Goal: Task Accomplishment & Management: Use online tool/utility

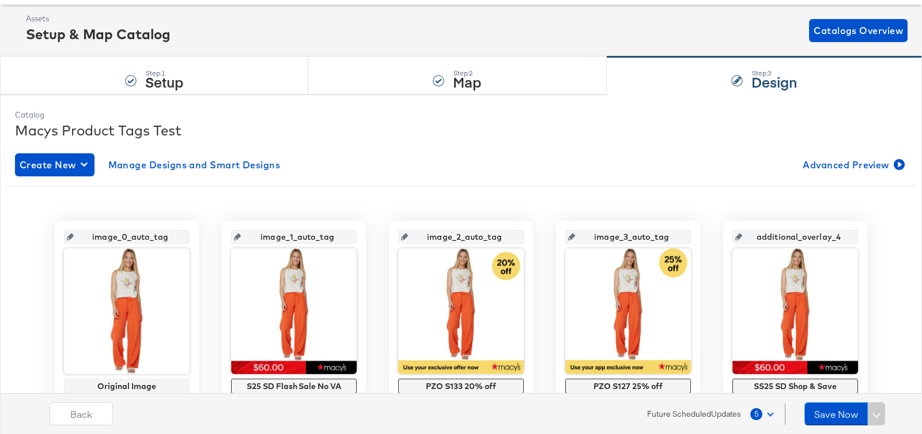
scroll to position [78, 0]
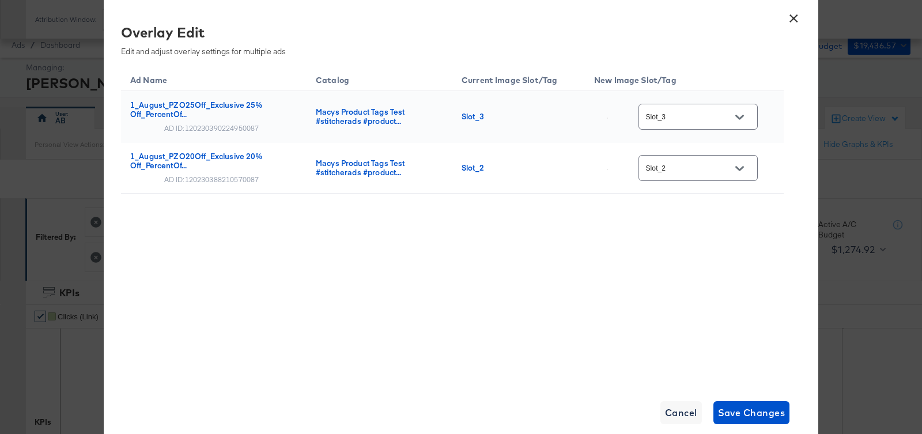
scroll to position [406, 0]
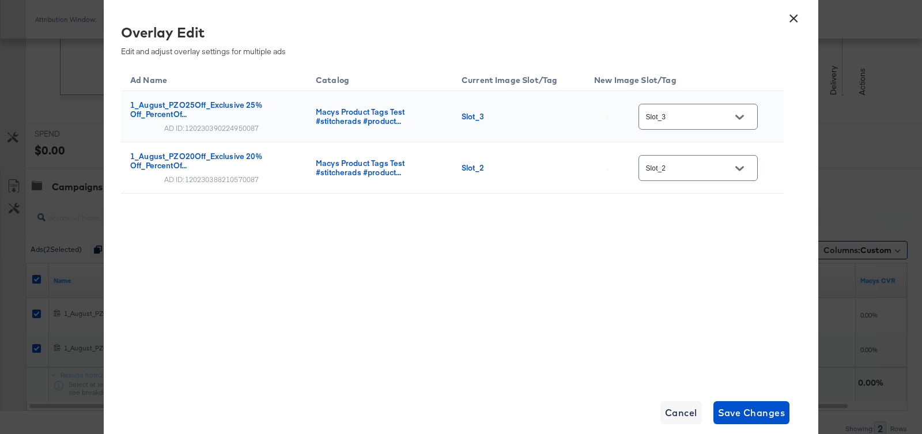
click at [795, 12] on button "×" at bounding box center [793, 15] width 21 height 21
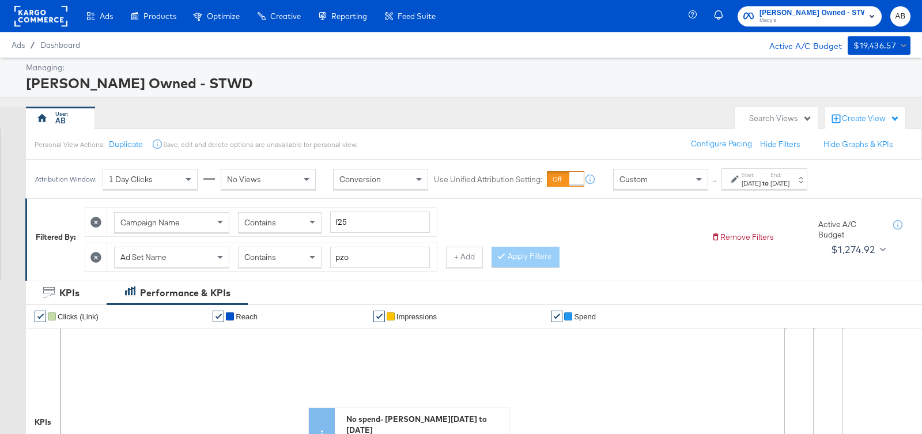
scroll to position [0, 0]
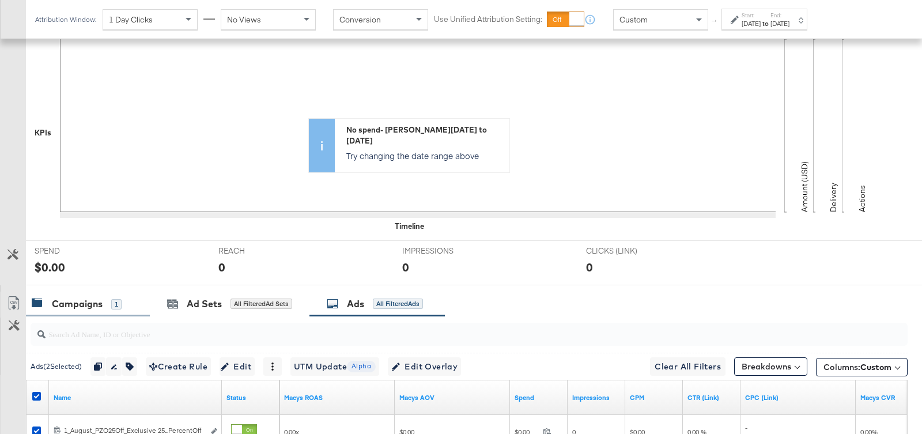
click at [69, 298] on div "Campaigns" at bounding box center [77, 303] width 51 height 13
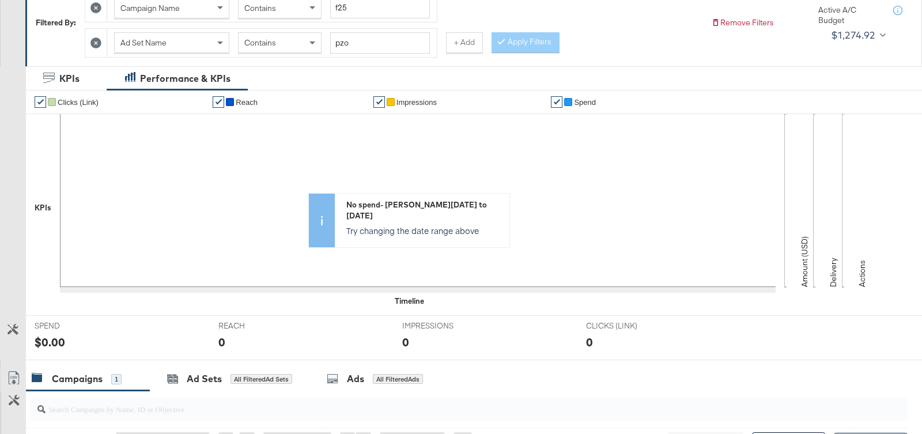
scroll to position [31, 0]
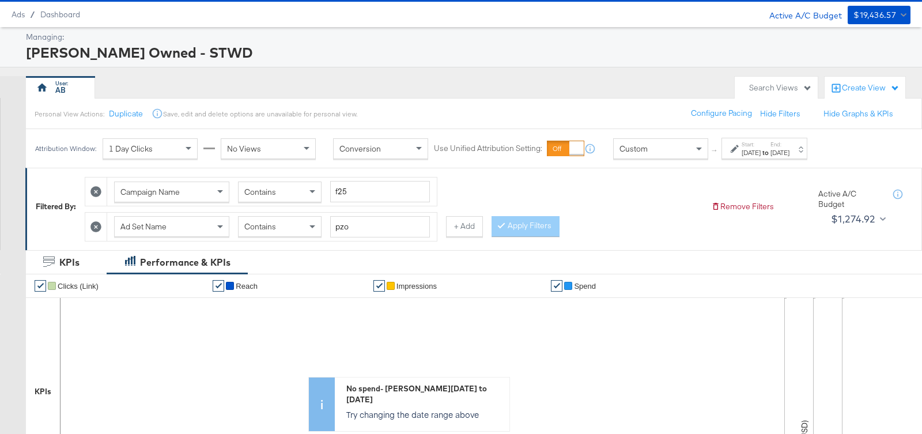
click at [156, 223] on span "Ad Set Name" at bounding box center [143, 226] width 46 height 10
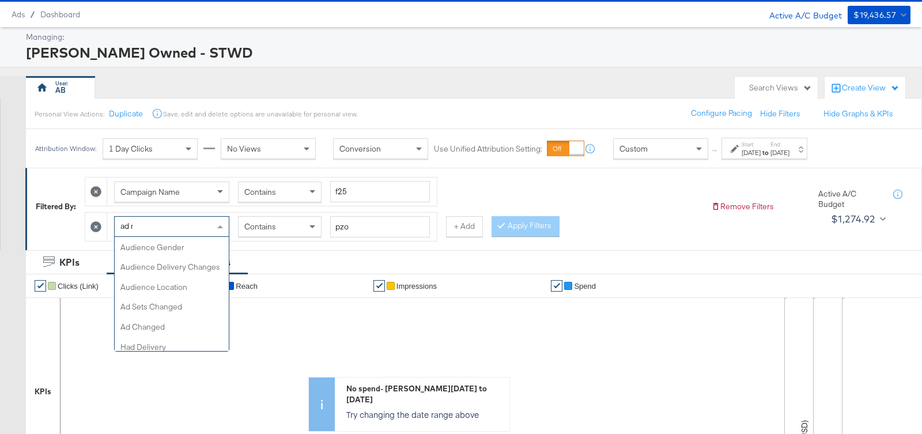
scroll to position [0, 0]
type input "ad na"
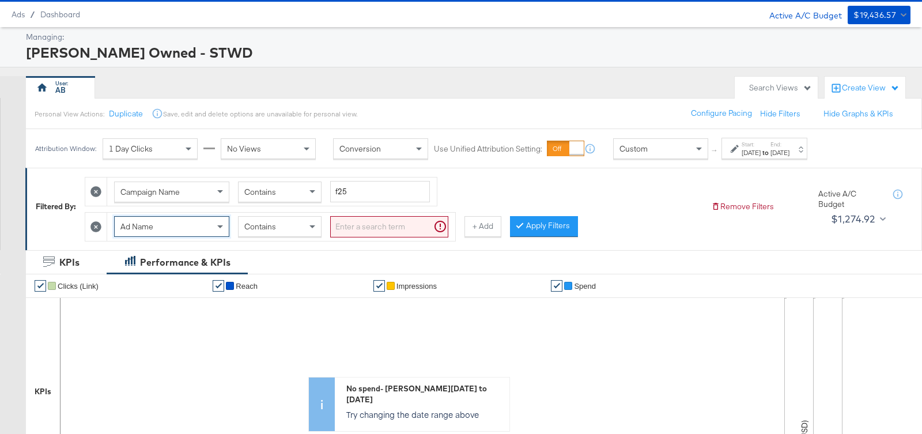
click at [347, 222] on input "search" at bounding box center [389, 226] width 118 height 21
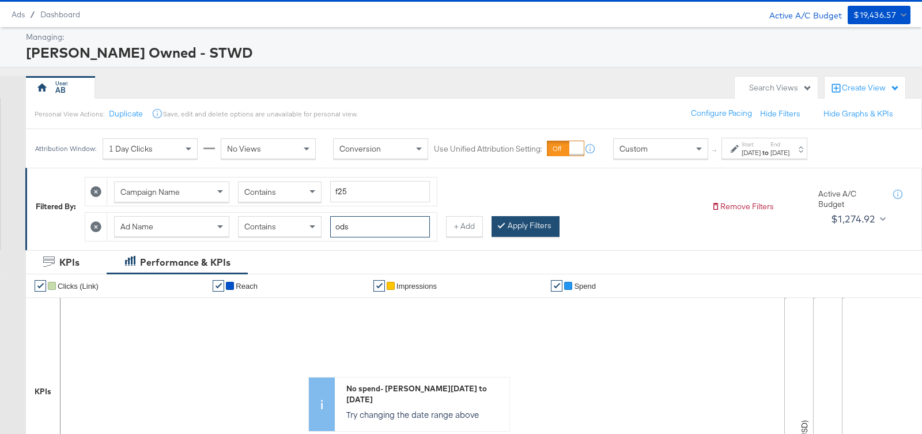
type input "ods"
click at [540, 222] on button "Apply Filters" at bounding box center [525, 226] width 68 height 21
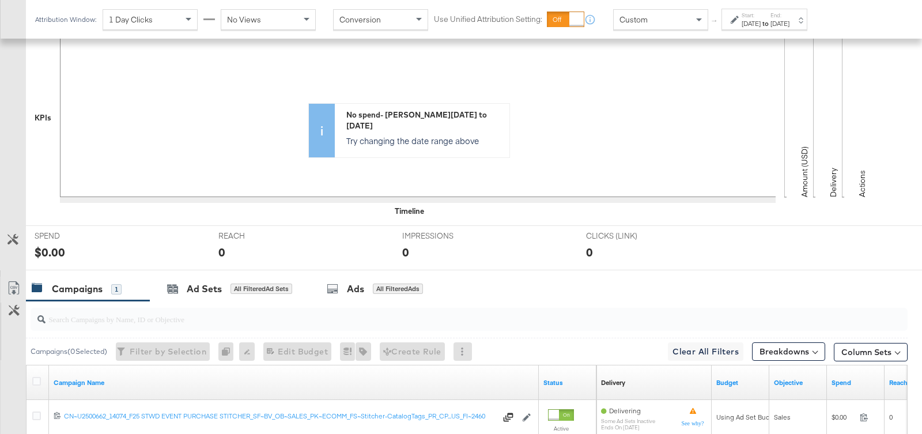
scroll to position [401, 0]
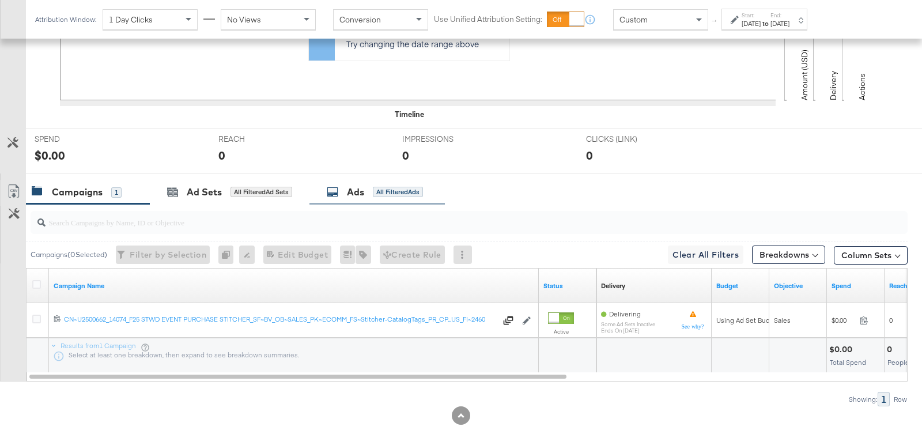
click at [377, 196] on div "Ads All Filtered Ads" at bounding box center [376, 192] width 135 height 25
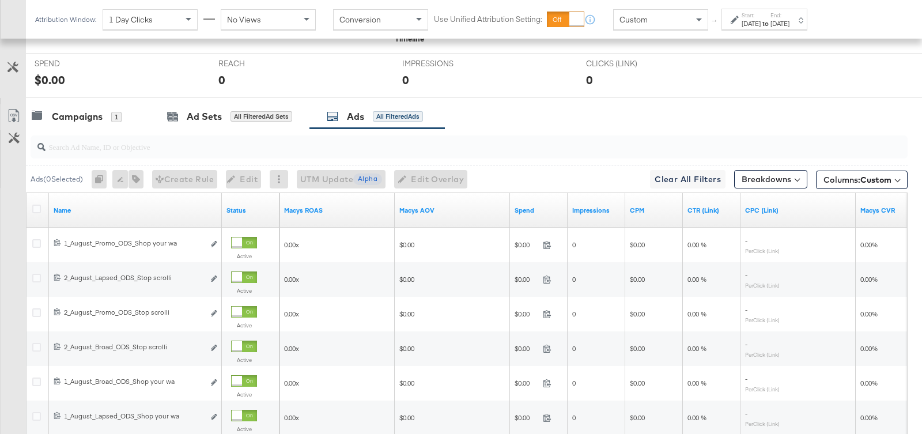
scroll to position [554, 0]
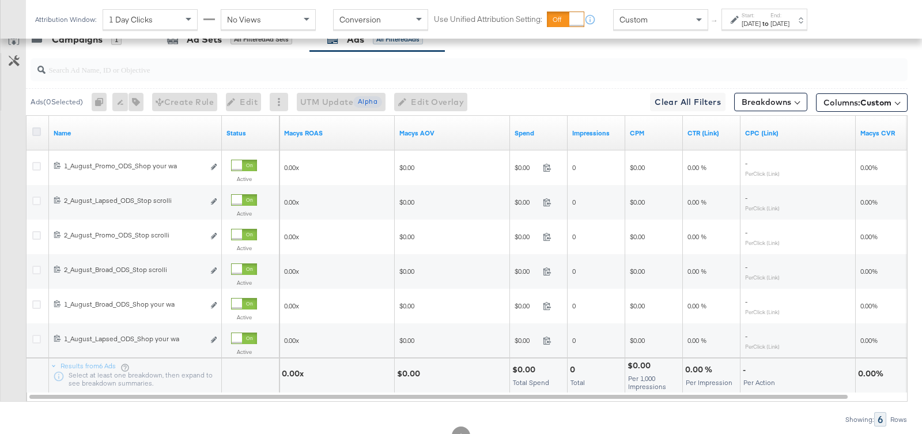
click at [35, 127] on icon at bounding box center [36, 131] width 9 height 9
click at [0, 0] on input "checkbox" at bounding box center [0, 0] width 0 height 0
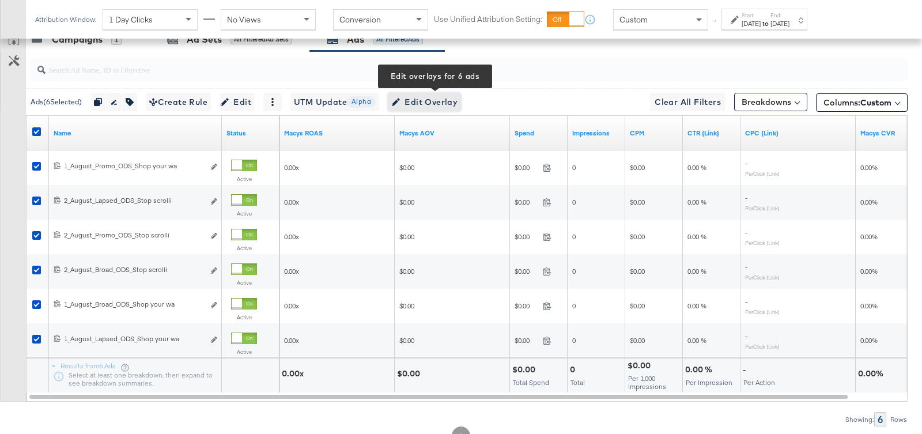
click at [446, 98] on span "Edit Overlay Edit overlays for 6 ads" at bounding box center [424, 102] width 66 height 14
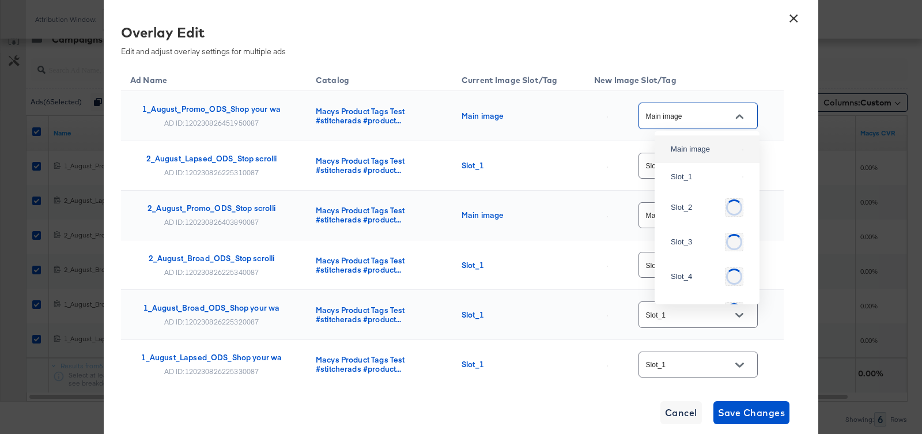
click at [699, 118] on input "Main image" at bounding box center [688, 115] width 91 height 13
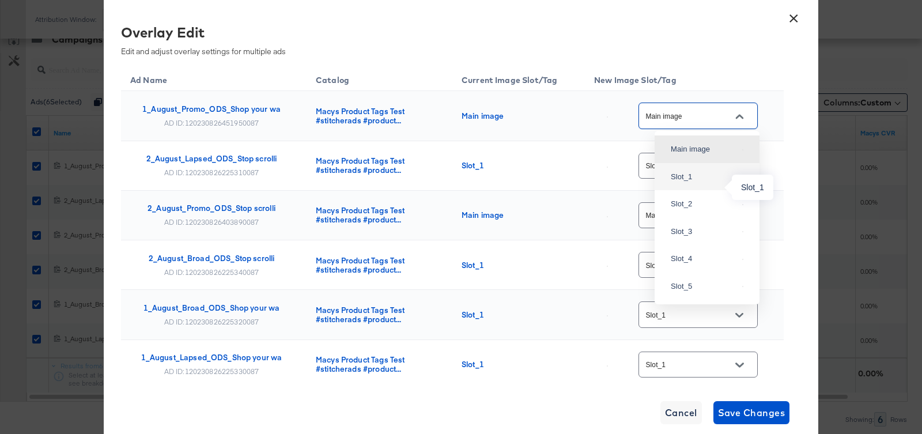
click at [691, 183] on div "Slot_1" at bounding box center [703, 177] width 67 height 12
type input "Slot_1"
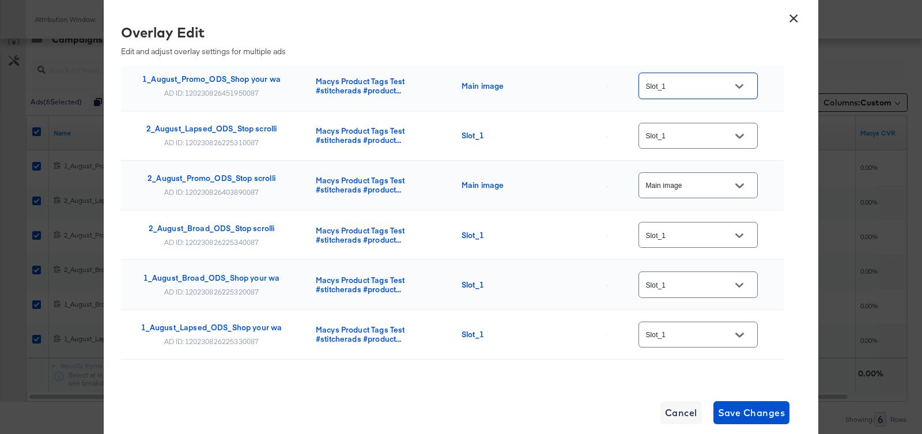
scroll to position [32, 0]
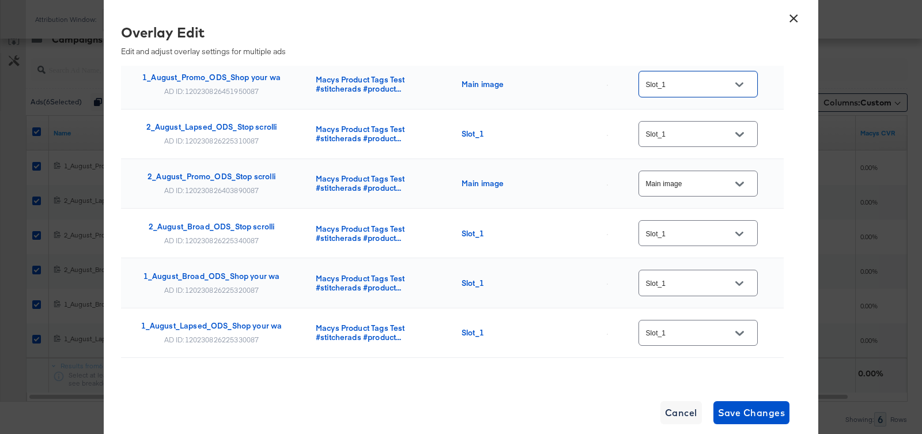
click at [730, 185] on div at bounding box center [739, 183] width 24 height 17
click at [747, 182] on button "Open" at bounding box center [738, 183] width 17 height 17
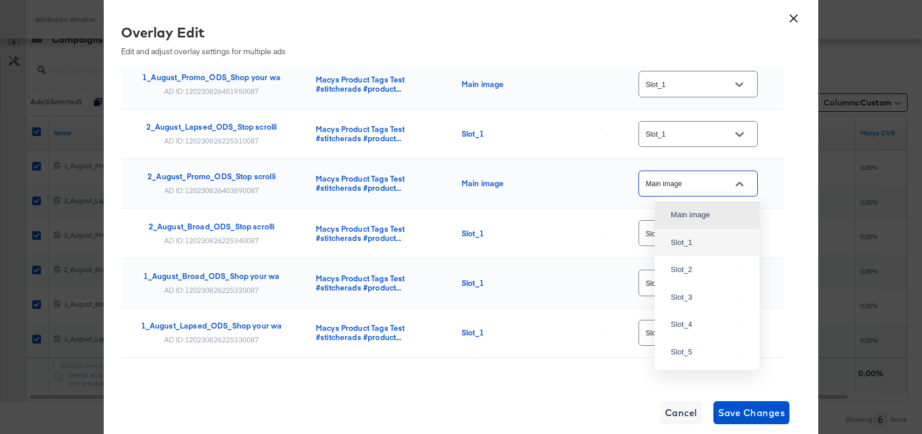
click at [683, 246] on div "Slot_1" at bounding box center [707, 242] width 86 height 21
type input "Slot_1"
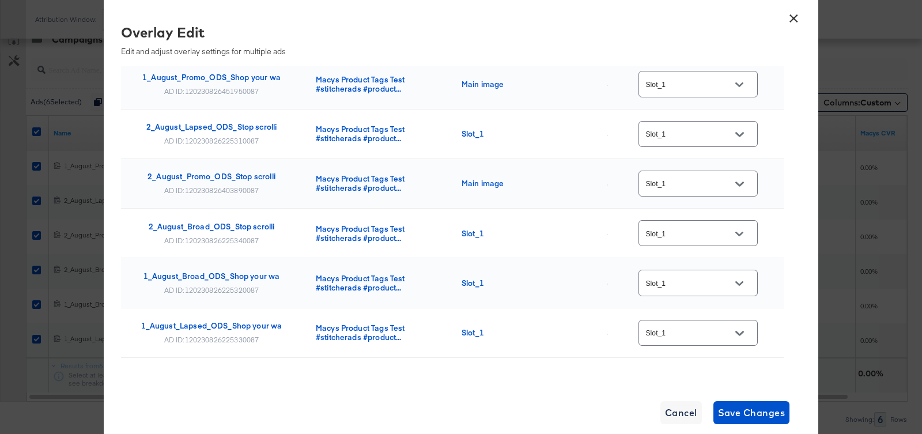
click at [775, 209] on td "Slot_1" at bounding box center [684, 234] width 199 height 50
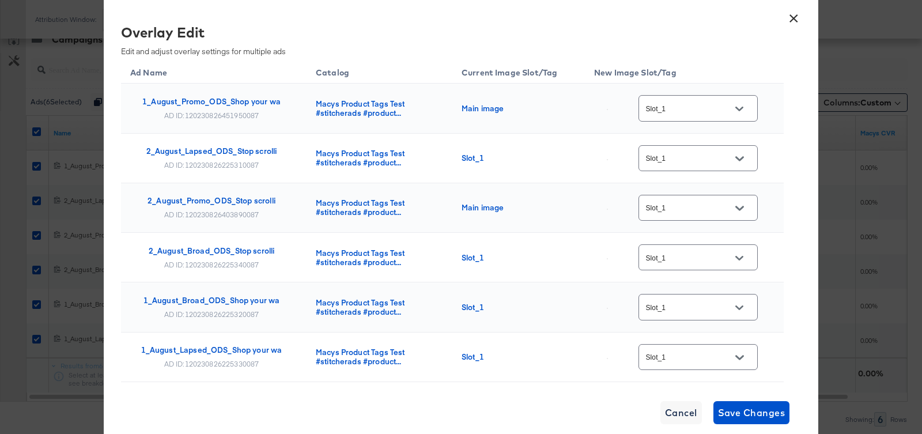
scroll to position [0, 0]
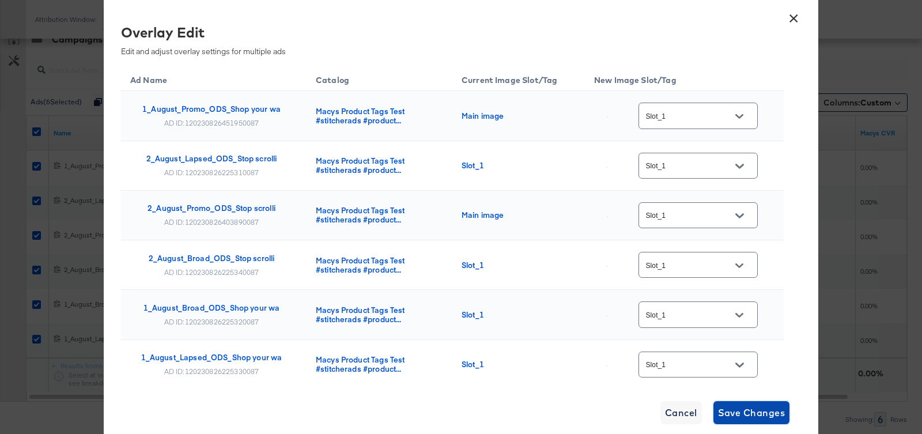
click at [748, 414] on span "Save Changes" at bounding box center [751, 412] width 67 height 16
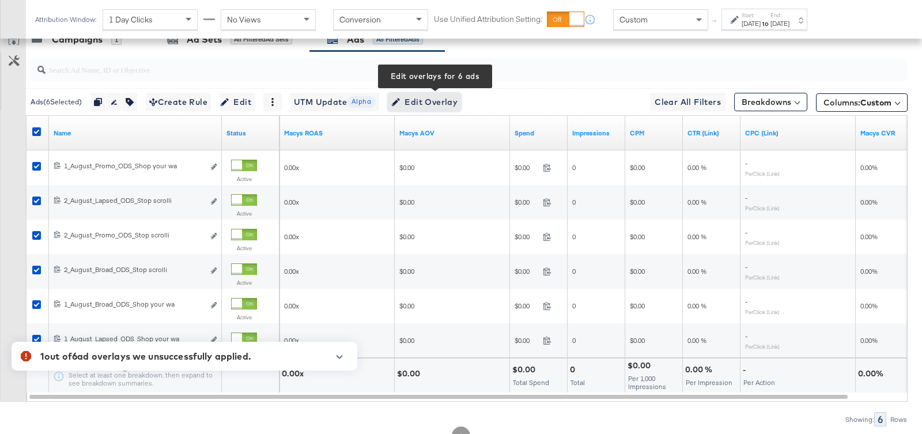
click at [433, 102] on span "Edit Overlay Edit overlays for 6 ads" at bounding box center [424, 102] width 66 height 14
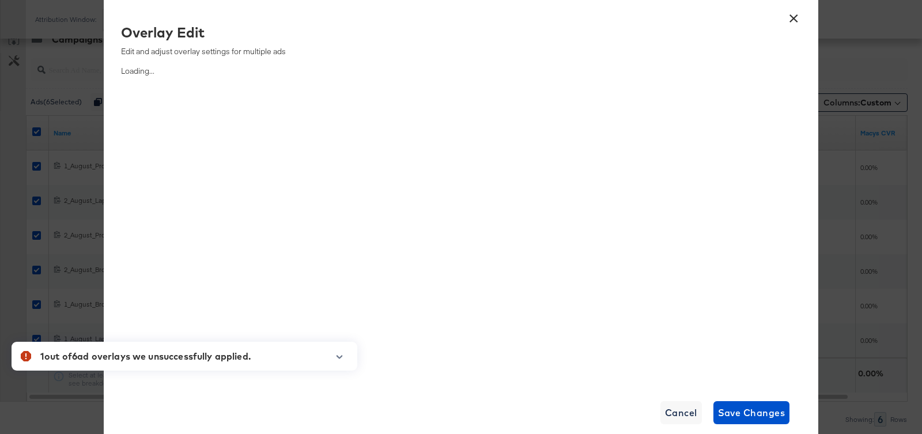
click at [336, 357] on icon "button" at bounding box center [339, 357] width 8 height 6
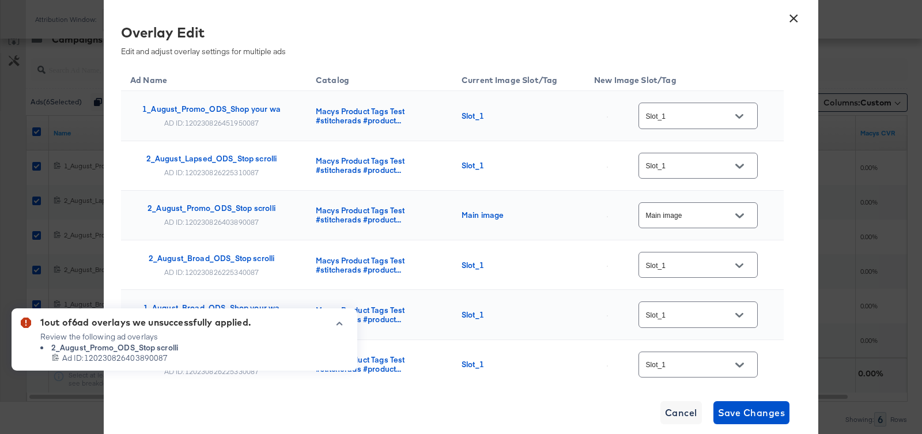
click at [339, 317] on div "1 out of 6 ad overlays we unsuccessfully applied. Review the following ad overl…" at bounding box center [185, 339] width 346 height 62
click at [789, 19] on button "×" at bounding box center [793, 15] width 21 height 21
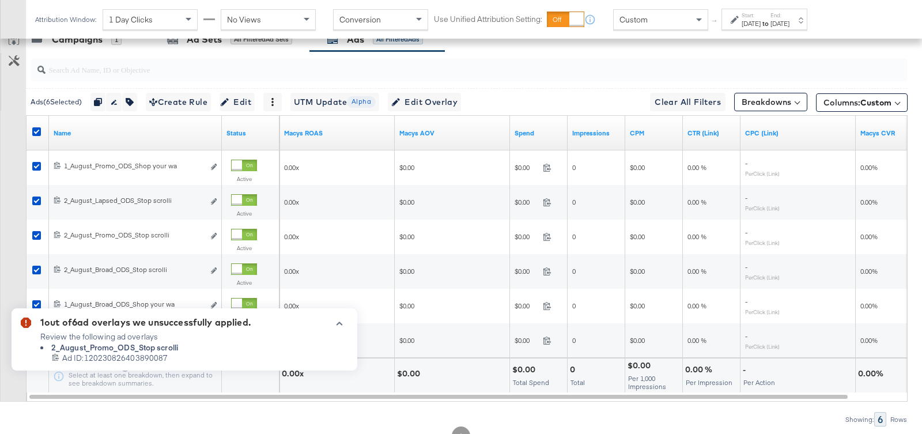
click at [338, 320] on icon "button" at bounding box center [339, 323] width 8 height 6
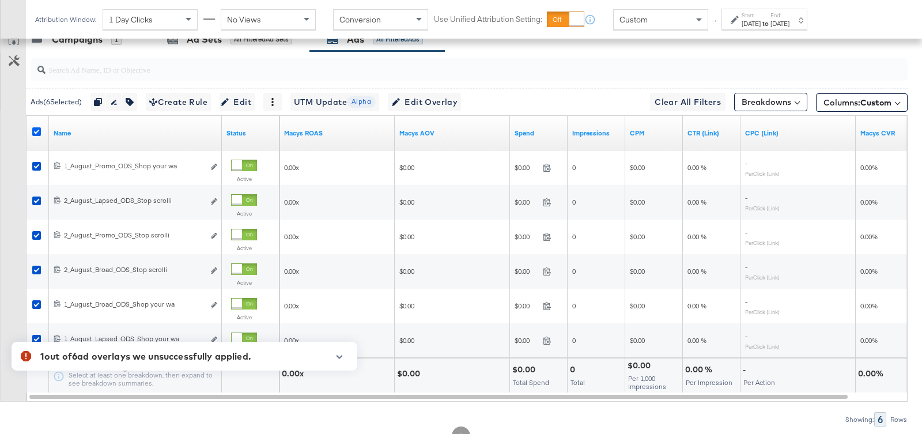
click at [36, 127] on icon at bounding box center [36, 131] width 9 height 9
click at [0, 0] on input "checkbox" at bounding box center [0, 0] width 0 height 0
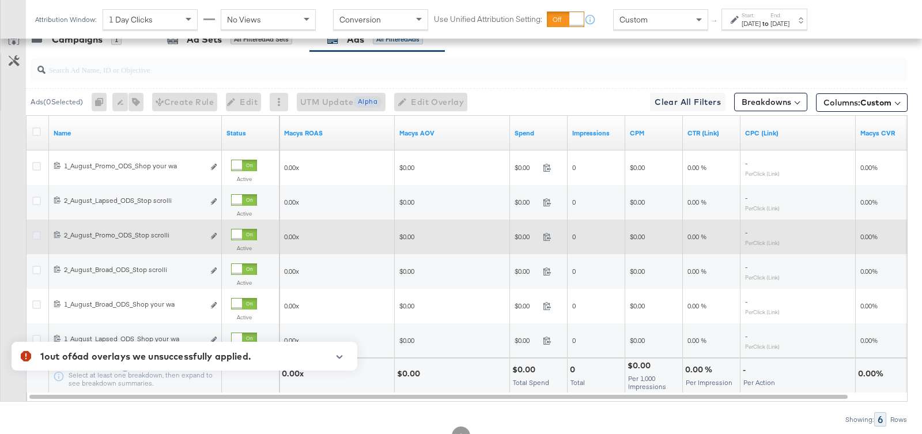
click at [37, 232] on icon at bounding box center [36, 235] width 9 height 9
click at [0, 0] on input "checkbox" at bounding box center [0, 0] width 0 height 0
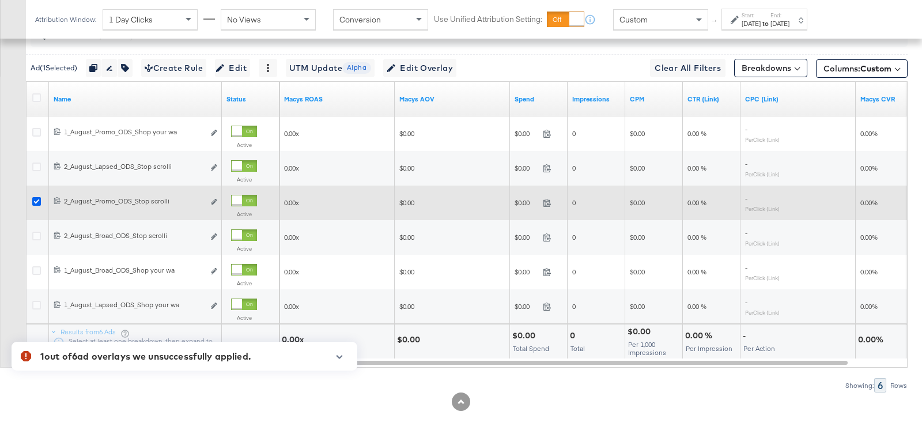
scroll to position [592, 0]
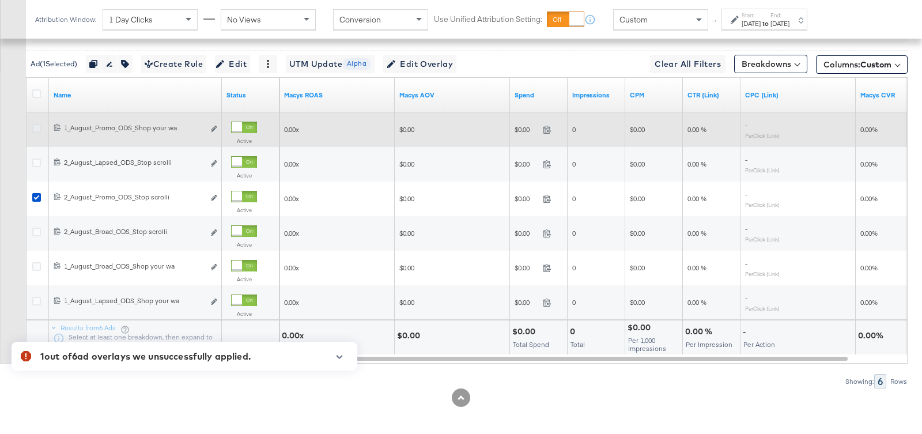
click at [35, 124] on icon at bounding box center [36, 128] width 9 height 9
click at [0, 0] on input "checkbox" at bounding box center [0, 0] width 0 height 0
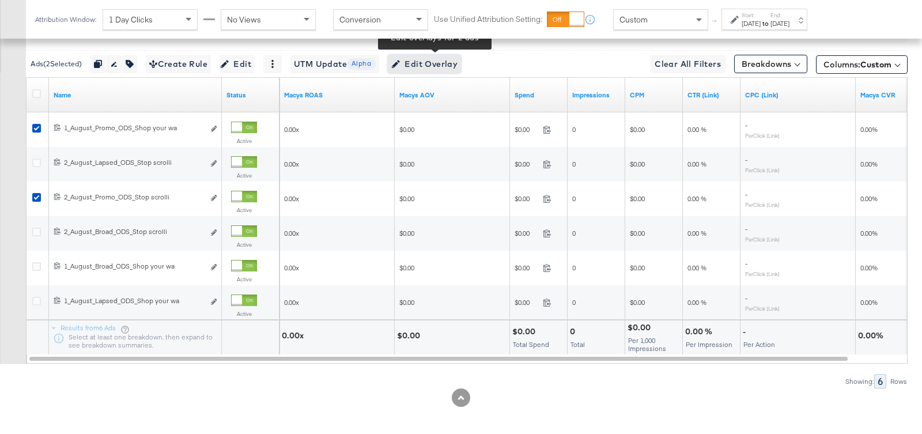
click at [437, 60] on span "Edit Overlay Edit overlays for 2 ads" at bounding box center [424, 64] width 66 height 14
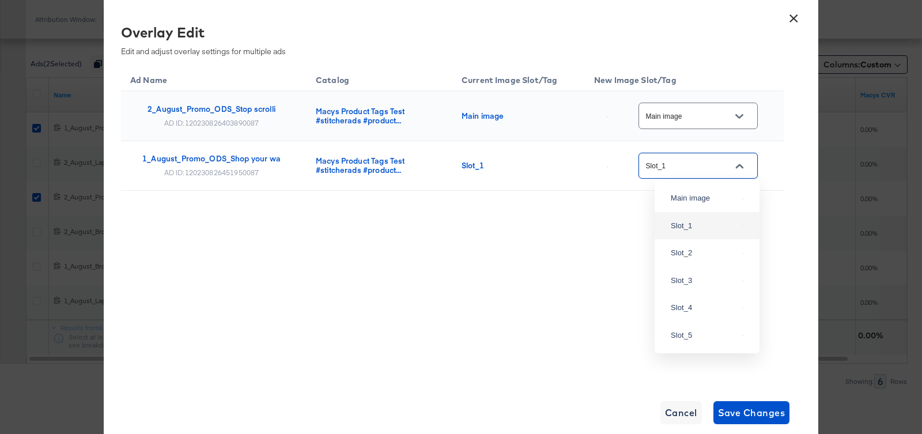
click at [695, 160] on input "Slot_1" at bounding box center [688, 166] width 91 height 13
click at [696, 153] on div "Slot_1" at bounding box center [697, 166] width 119 height 26
click at [698, 127] on div "Main image" at bounding box center [697, 116] width 119 height 26
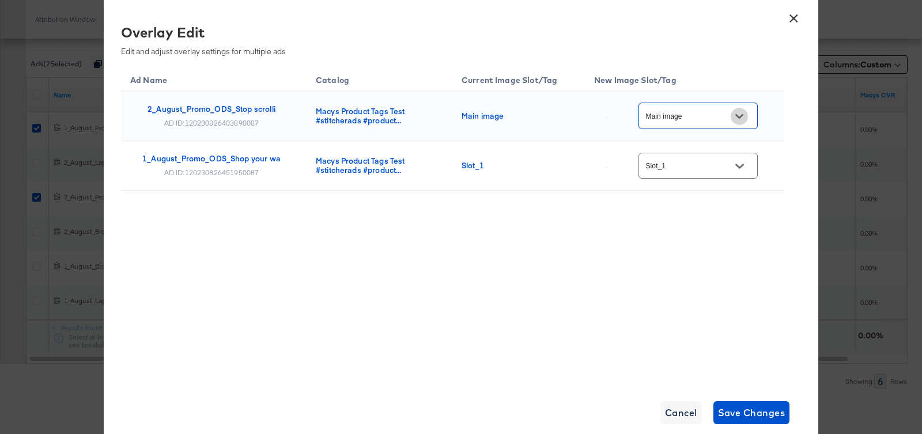
click at [738, 119] on icon "Open" at bounding box center [739, 116] width 8 height 8
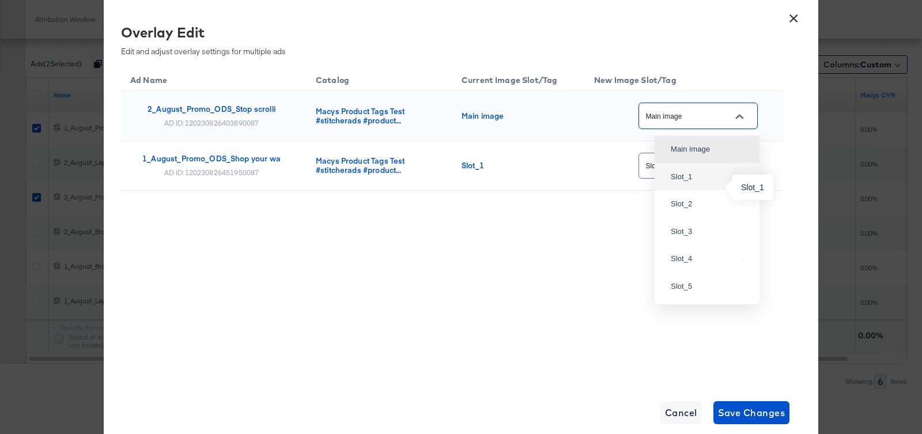
click at [702, 183] on div "Slot_1" at bounding box center [703, 177] width 67 height 12
type input "Slot_1"
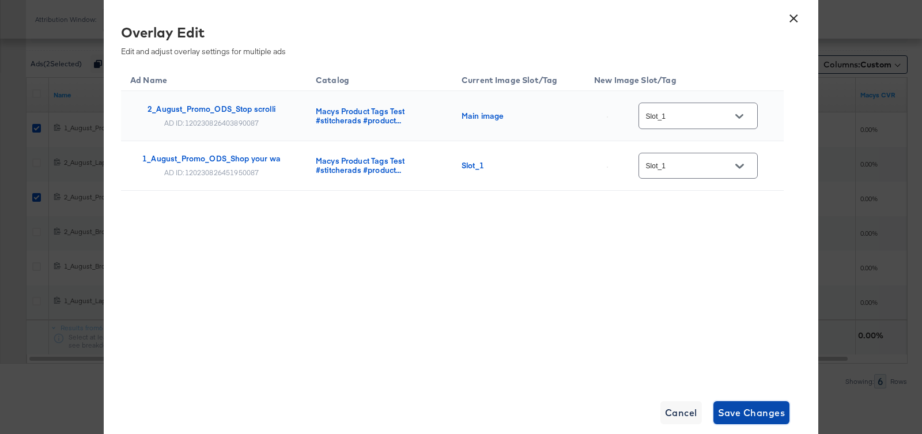
click at [743, 415] on span "Save Changes" at bounding box center [751, 412] width 67 height 16
